Goal: Transaction & Acquisition: Purchase product/service

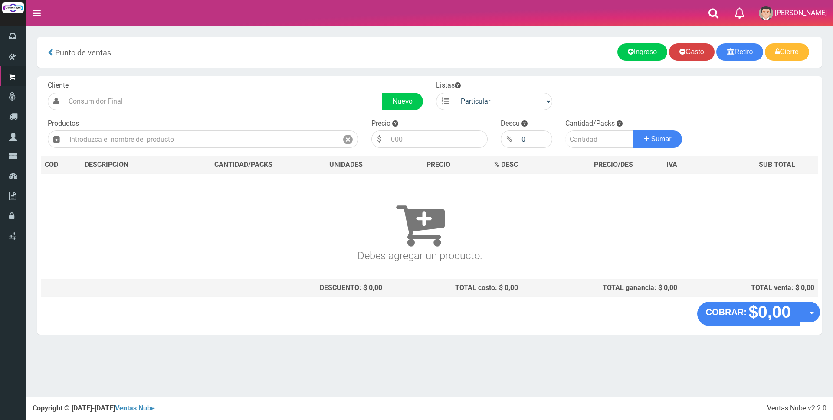
click at [692, 54] on link "Gasto" at bounding box center [692, 51] width 46 height 17
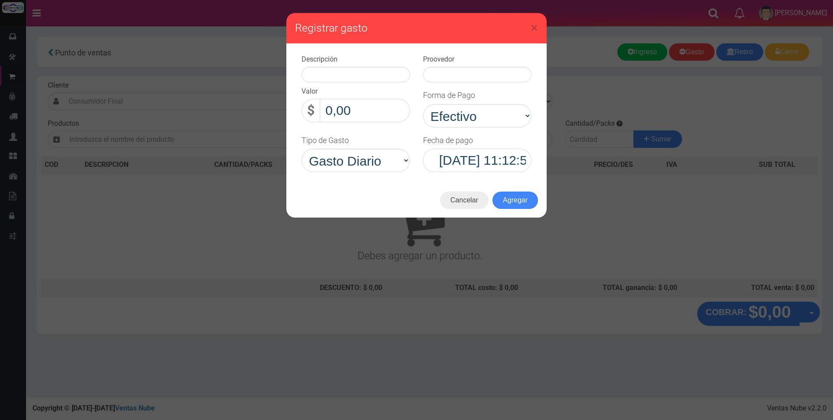
click at [374, 111] on input "0,00" at bounding box center [365, 110] width 90 height 23
type input "18.700,00"
click at [370, 78] on input "text" at bounding box center [355, 75] width 108 height 16
type input "varios bolsas / rollo de cocina /cinta"
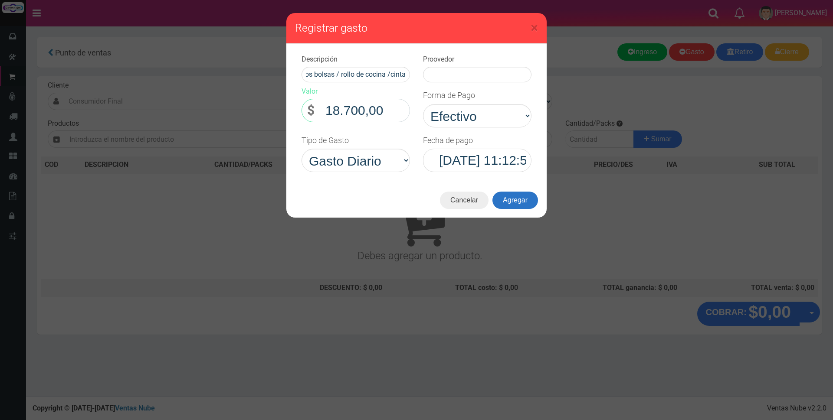
click at [532, 204] on button "Agregar" at bounding box center [515, 200] width 46 height 17
type input "varios"
click at [507, 196] on button "Agregar" at bounding box center [515, 200] width 46 height 17
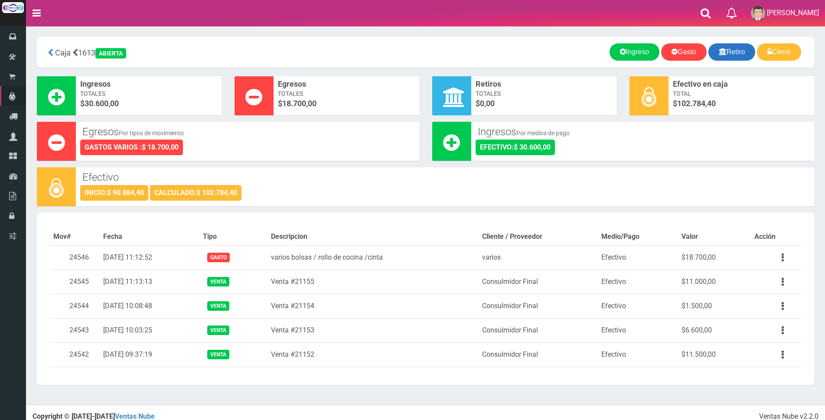
click at [740, 52] on link "Retiro" at bounding box center [732, 51] width 47 height 17
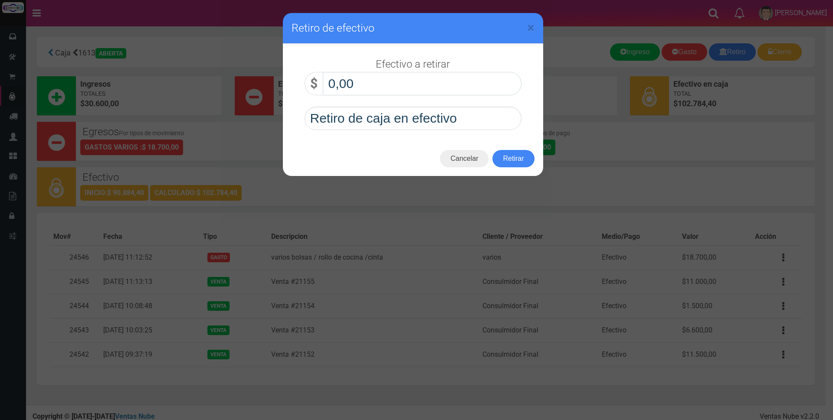
click at [483, 79] on input "0,00" at bounding box center [422, 83] width 199 height 23
type input "50.000,00"
click at [507, 156] on button "Retirar" at bounding box center [513, 158] width 42 height 17
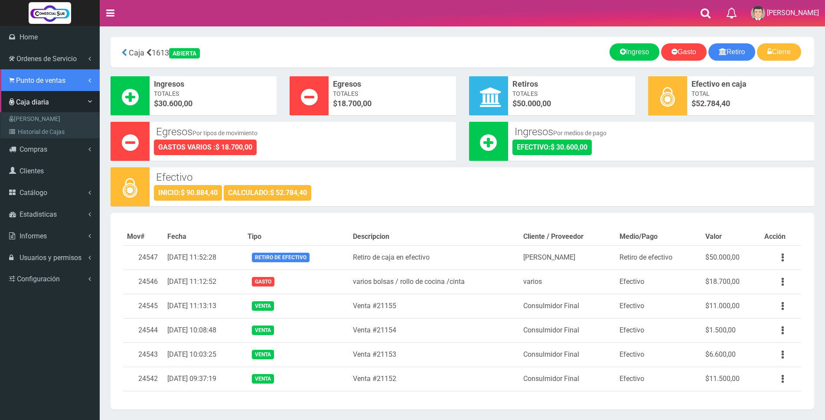
click at [31, 79] on span "Punto de ventas" at bounding box center [40, 80] width 49 height 8
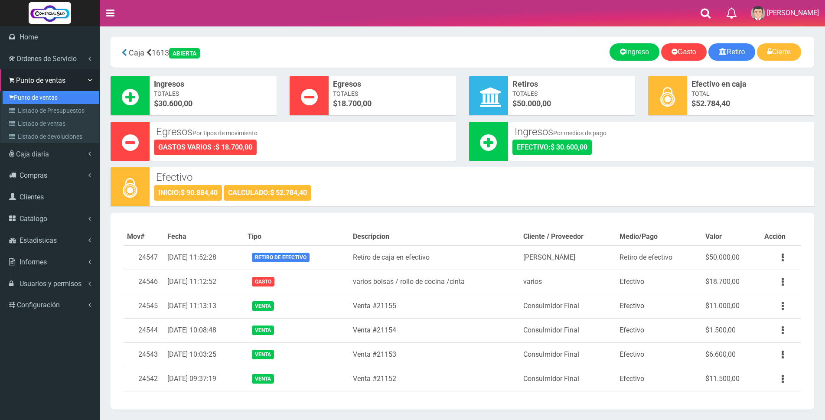
click at [29, 98] on link "Punto de ventas" at bounding box center [51, 97] width 97 height 13
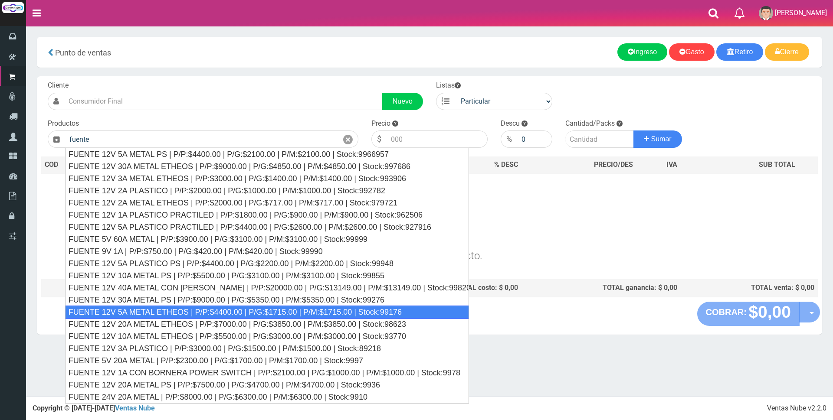
drag, startPoint x: 196, startPoint y: 316, endPoint x: 337, endPoint y: 245, distance: 158.3
click at [197, 316] on div "FUENTE 12V 5A METAL ETHEOS | P/P:$4400.00 | P/G:$1715.00 | P/M:$1715.00 | Stock…" at bounding box center [267, 312] width 404 height 13
type input "FUENTE 12V 5A METAL ETHEOS | P/P:$4400.00 | P/G:$1715.00 | P/M:$1715.00 | Stock…"
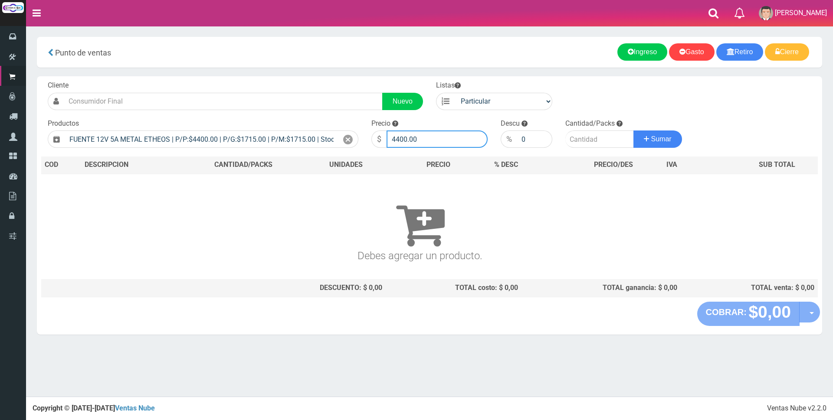
click at [422, 138] on input "4400.00" at bounding box center [436, 139] width 101 height 17
type input "4"
type input "9000"
click at [573, 140] on input "number" at bounding box center [599, 139] width 69 height 17
type input "2"
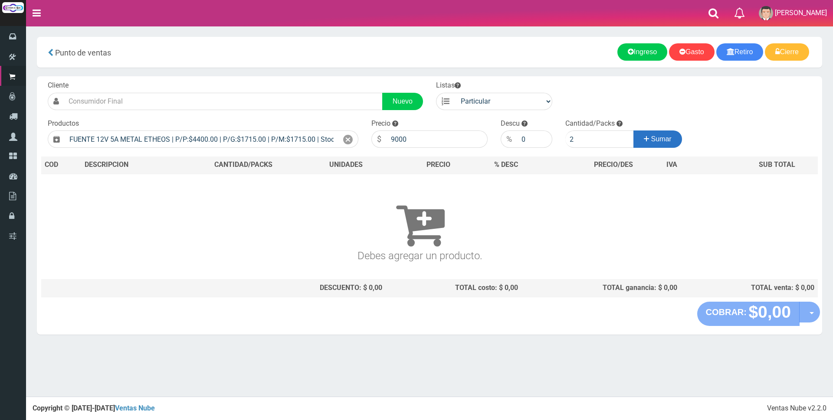
click at [644, 137] on icon at bounding box center [646, 139] width 5 height 13
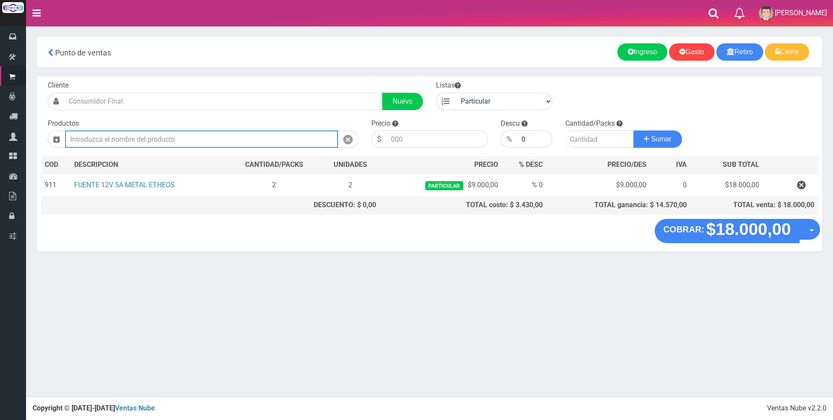
click at [153, 137] on input "text" at bounding box center [201, 139] width 273 height 17
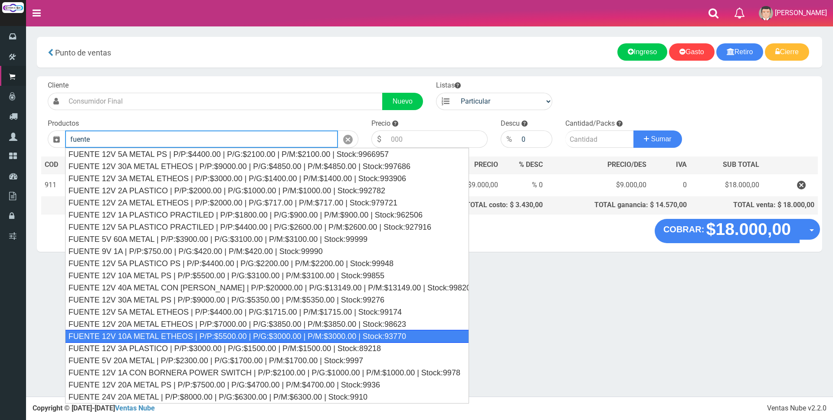
click at [222, 334] on div "FUENTE 12V 10A METAL ETHEOS | P/P:$5500.00 | P/G:$3000.00 | P/M:$3000.00 | Stoc…" at bounding box center [267, 336] width 404 height 13
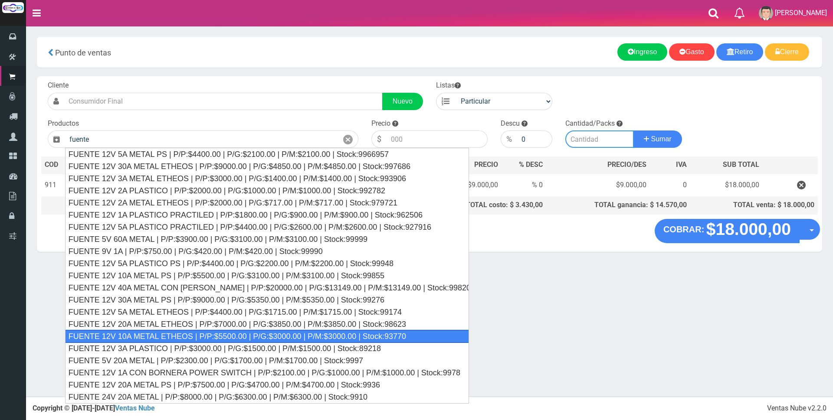
type input "FUENTE 12V 10A METAL ETHEOS | P/P:$5500.00 | P/G:$3000.00 | P/M:$3000.00 | Stoc…"
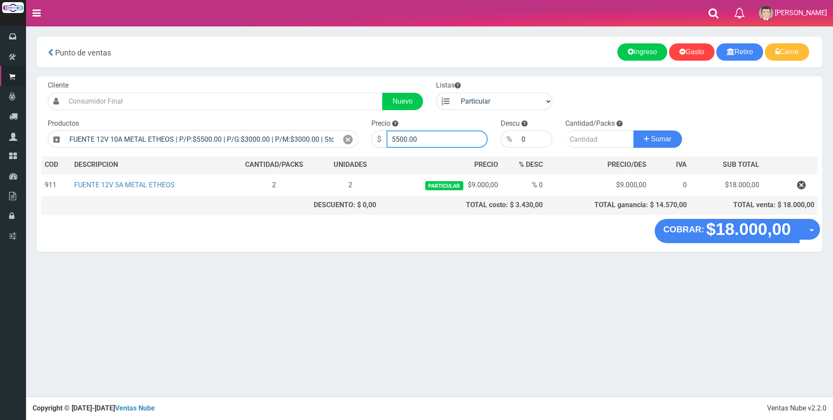
click at [420, 137] on input "5500.00" at bounding box center [436, 139] width 101 height 17
type input "5"
type input "15000"
click at [596, 139] on input "number" at bounding box center [599, 139] width 69 height 17
type input "1"
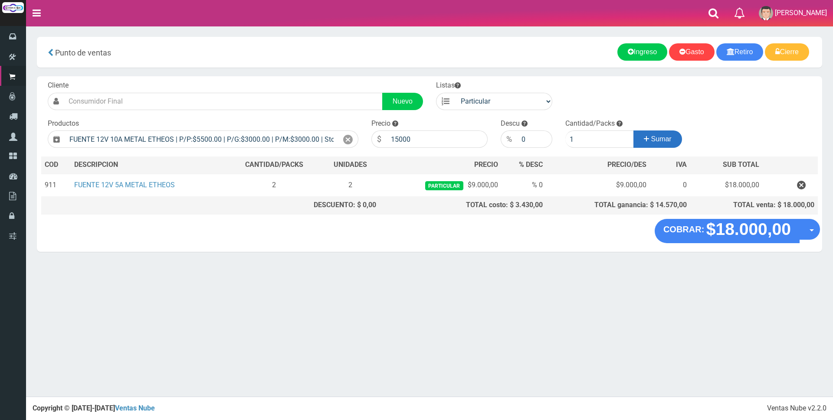
click at [644, 136] on icon at bounding box center [646, 139] width 5 height 13
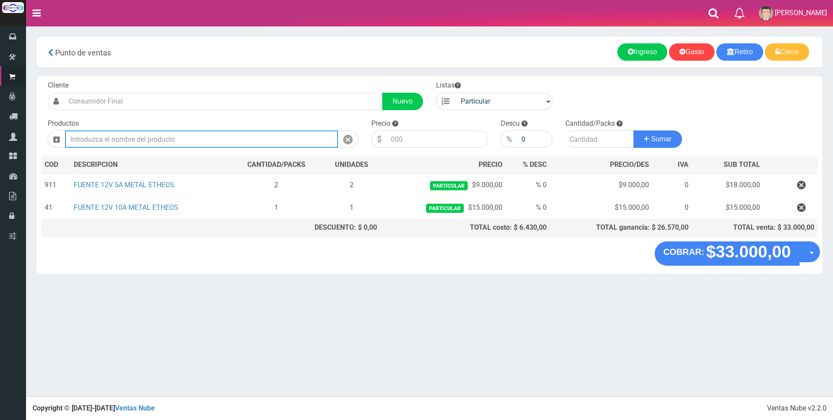
type input "n"
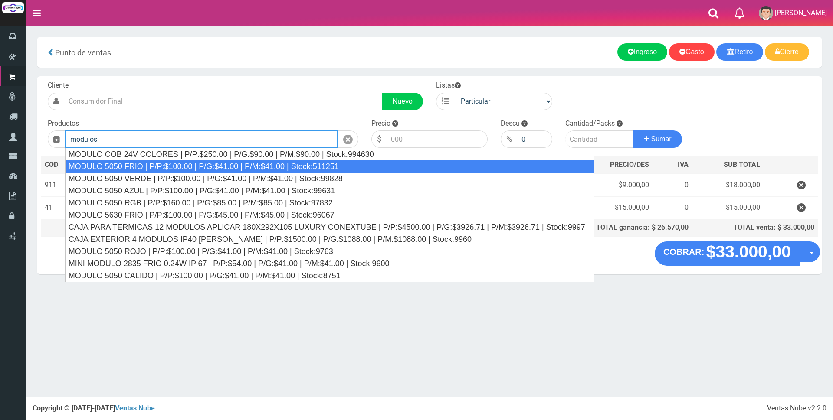
click at [159, 169] on div "MODULO 5050 FRIO | P/P:$100.00 | P/G:$41.00 | P/M:$41.00 | Stock:511251" at bounding box center [329, 166] width 529 height 13
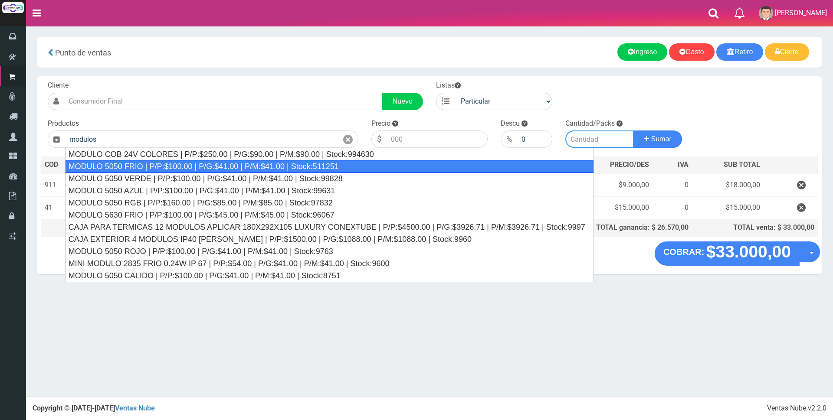
type input "MODULO 5050 FRIO | P/P:$100.00 | P/G:$41.00 | P/M:$41.00 | Stock:511251"
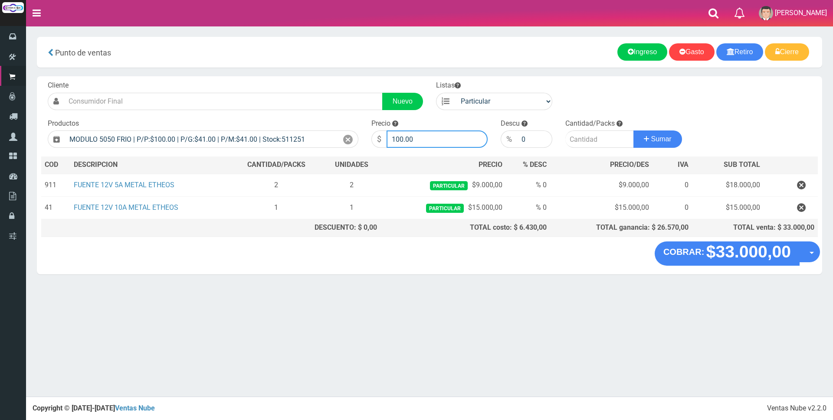
click at [443, 140] on input "100.00" at bounding box center [436, 139] width 101 height 17
type input "1"
type input "350"
click at [588, 141] on input "number" at bounding box center [599, 139] width 69 height 17
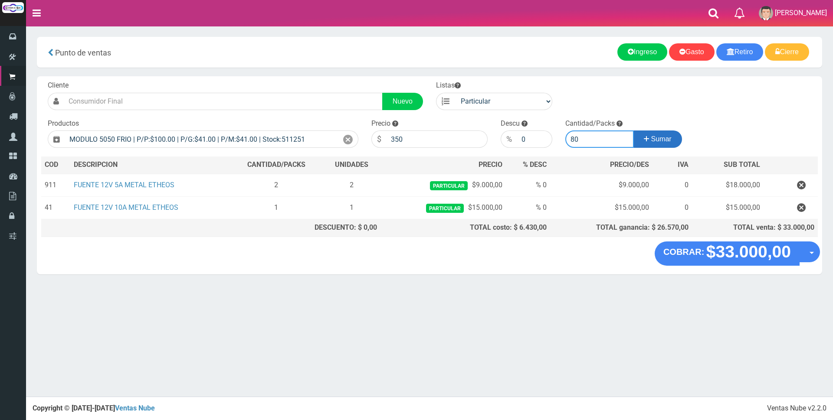
type input "80"
click at [650, 134] on button "Sumar" at bounding box center [657, 139] width 49 height 17
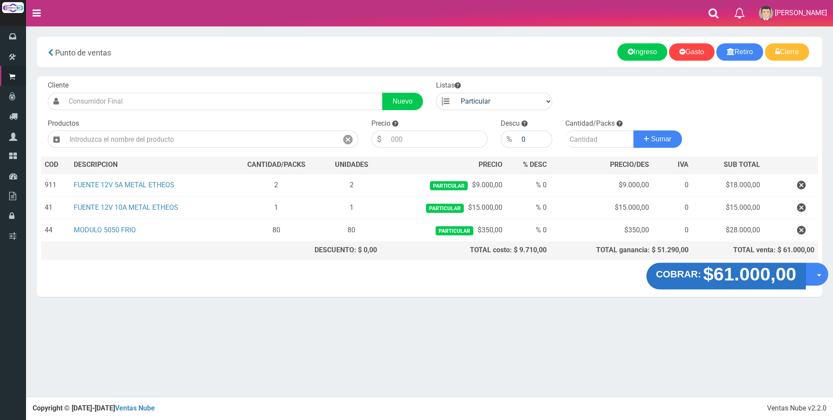
click at [763, 280] on strong "$61.000,00" at bounding box center [749, 274] width 93 height 20
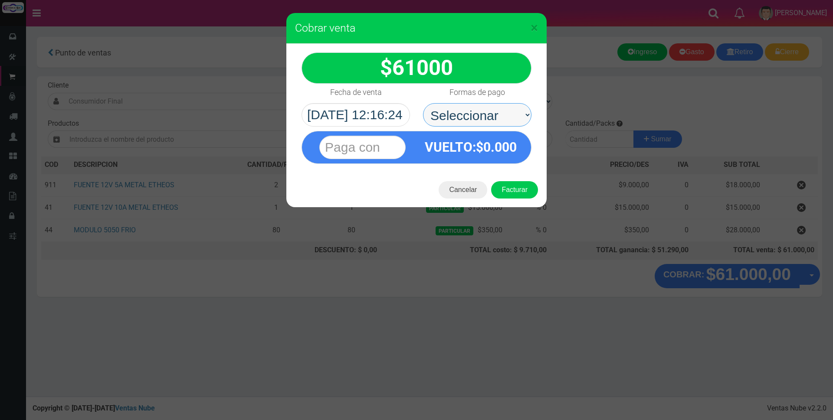
click at [506, 115] on select "Seleccionar Efectivo Tarjeta de Crédito Depósito Débito" at bounding box center [477, 114] width 108 height 23
select select "Efectivo"
click at [423, 103] on select "Seleccionar Efectivo Tarjeta de Crédito Depósito Débito" at bounding box center [477, 114] width 108 height 23
click at [372, 144] on input "text" at bounding box center [362, 147] width 86 height 23
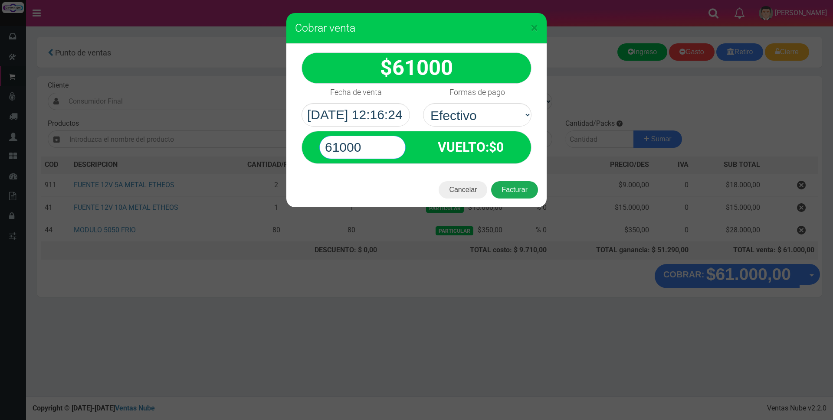
type input "61000"
click at [514, 192] on button "Facturar" at bounding box center [514, 189] width 47 height 17
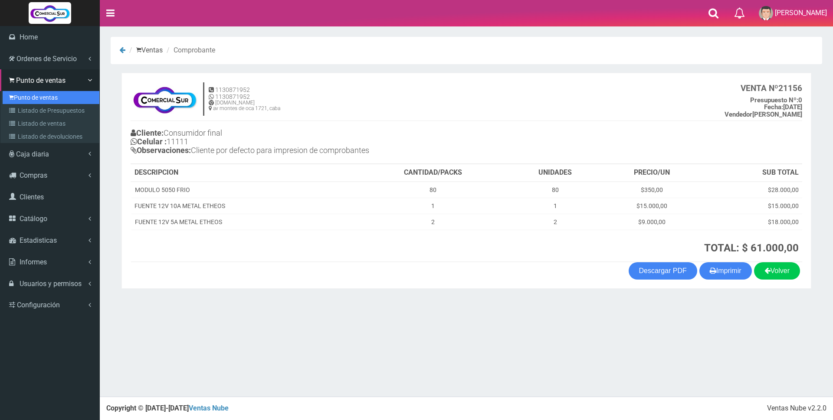
click at [19, 95] on link "Punto de ventas" at bounding box center [51, 97] width 97 height 13
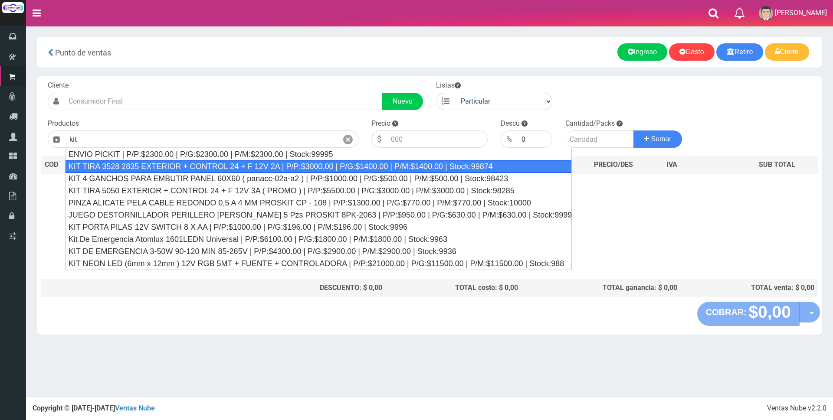
click at [288, 170] on div "KIT TIRA 3528 2835 EXTERIOR + CONTROL 24 + F 12V 2A | P/P:$3000.00 | P/G:$1400.…" at bounding box center [318, 166] width 507 height 13
type input "KIT TIRA 3528 2835 EXTERIOR + CONTROL 24 + F 12V 2A | P/P:$3000.00 | P/G:$1400.…"
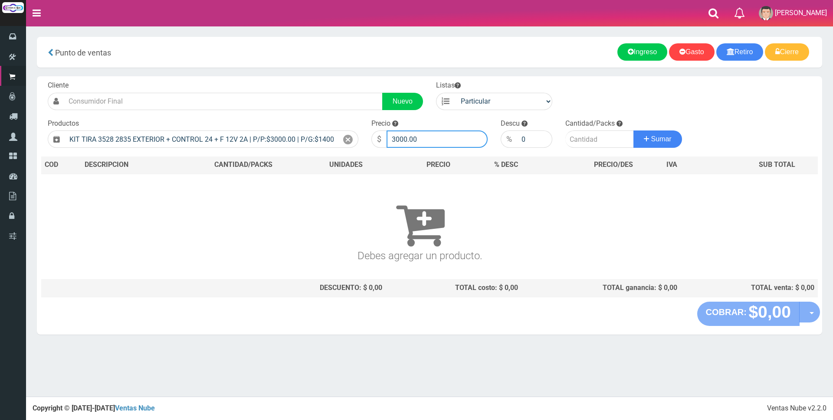
click at [437, 134] on input "3000.00" at bounding box center [436, 139] width 101 height 17
type input "3"
type input "32200"
click at [580, 142] on input "number" at bounding box center [599, 139] width 69 height 17
type input "1"
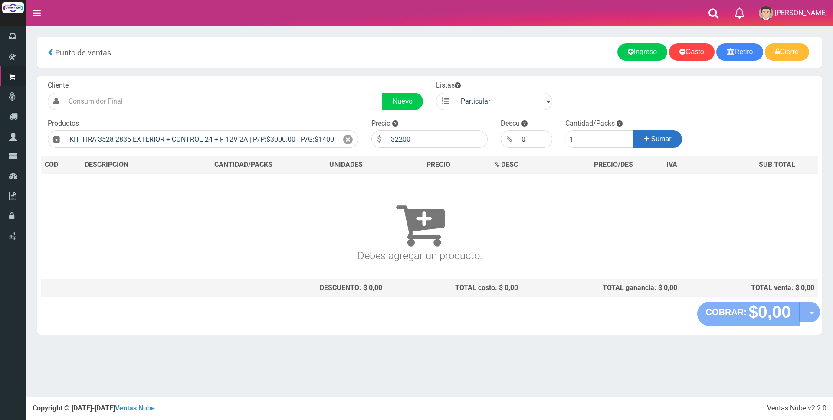
click at [648, 137] on button "Sumar" at bounding box center [657, 139] width 49 height 17
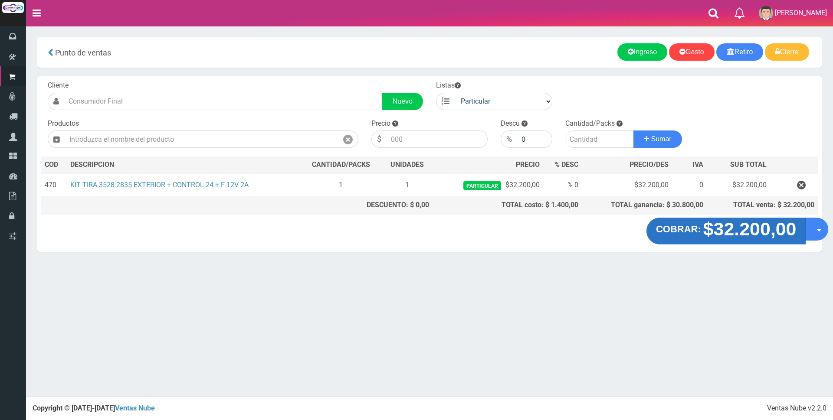
click at [724, 236] on strong "$32.200,00" at bounding box center [749, 229] width 93 height 20
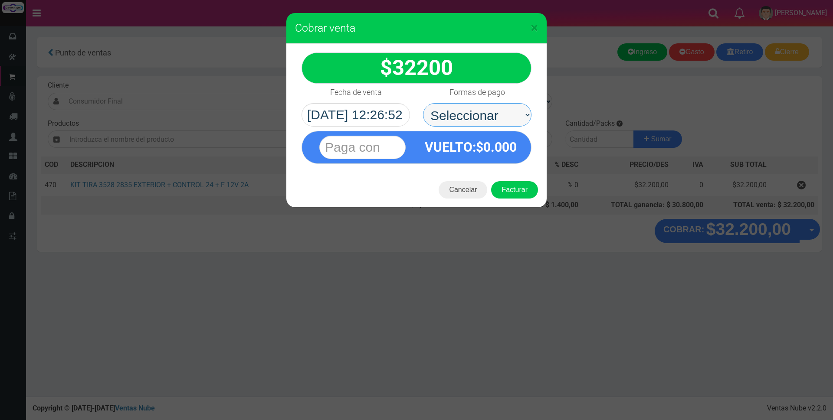
click at [493, 117] on select "Seleccionar Efectivo Tarjeta de Crédito Depósito Débito" at bounding box center [477, 114] width 108 height 23
select select "Tarjeta de Crédito"
click at [423, 103] on select "Seleccionar Efectivo Tarjeta de Crédito Depósito Débito" at bounding box center [477, 114] width 108 height 23
click at [392, 145] on input "text" at bounding box center [362, 147] width 86 height 23
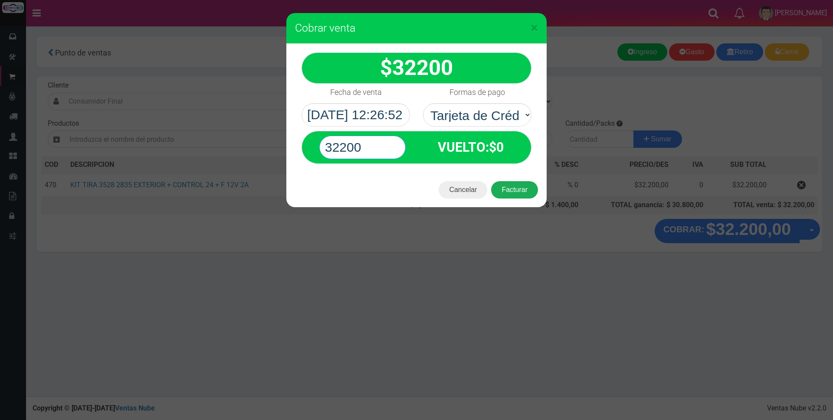
type input "32200"
click at [495, 191] on button "Facturar" at bounding box center [514, 189] width 47 height 17
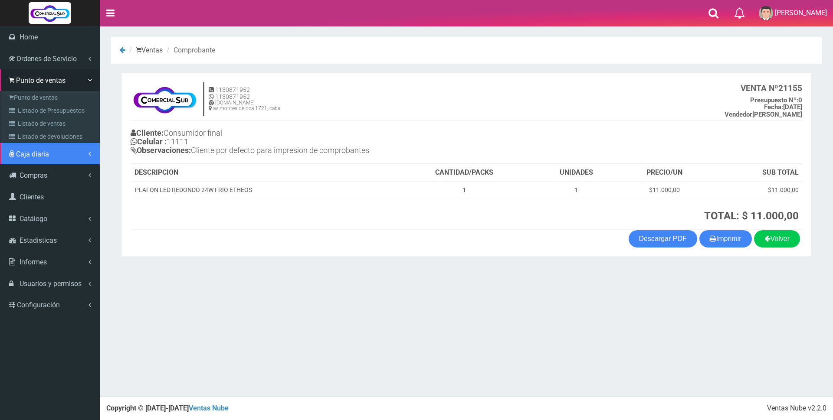
click at [23, 150] on span "Caja diaria" at bounding box center [32, 154] width 33 height 8
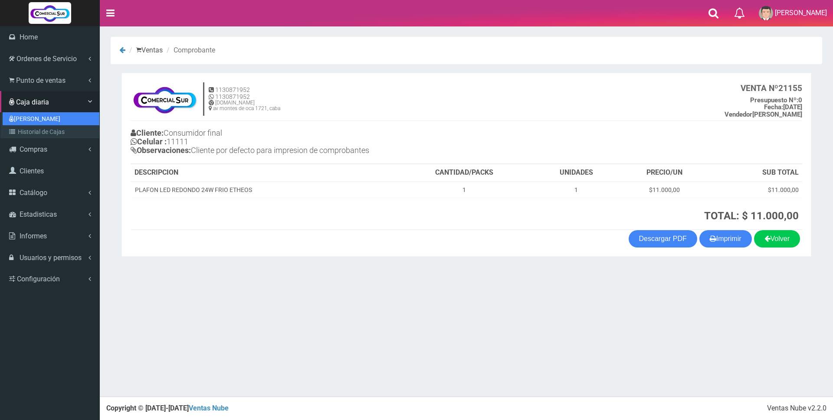
click at [23, 115] on link "[PERSON_NAME]" at bounding box center [51, 118] width 97 height 13
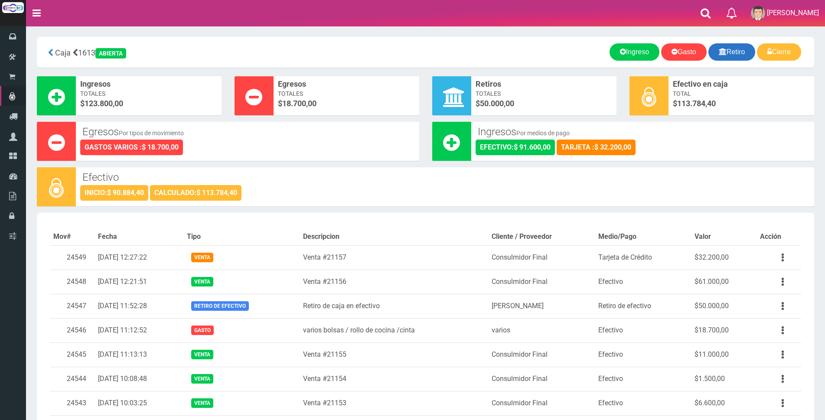
click at [728, 53] on link "Retiro" at bounding box center [732, 51] width 47 height 17
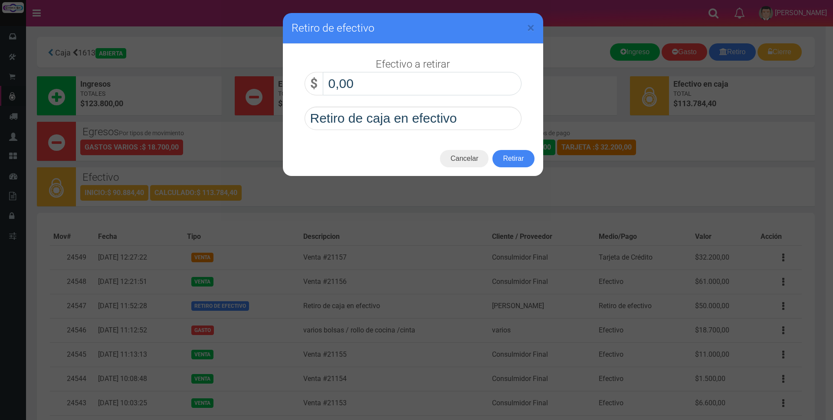
click at [496, 77] on input "0,00" at bounding box center [422, 83] width 199 height 23
type input "60.000,00"
click at [513, 154] on button "Retirar" at bounding box center [513, 158] width 42 height 17
